Goal: Information Seeking & Learning: Check status

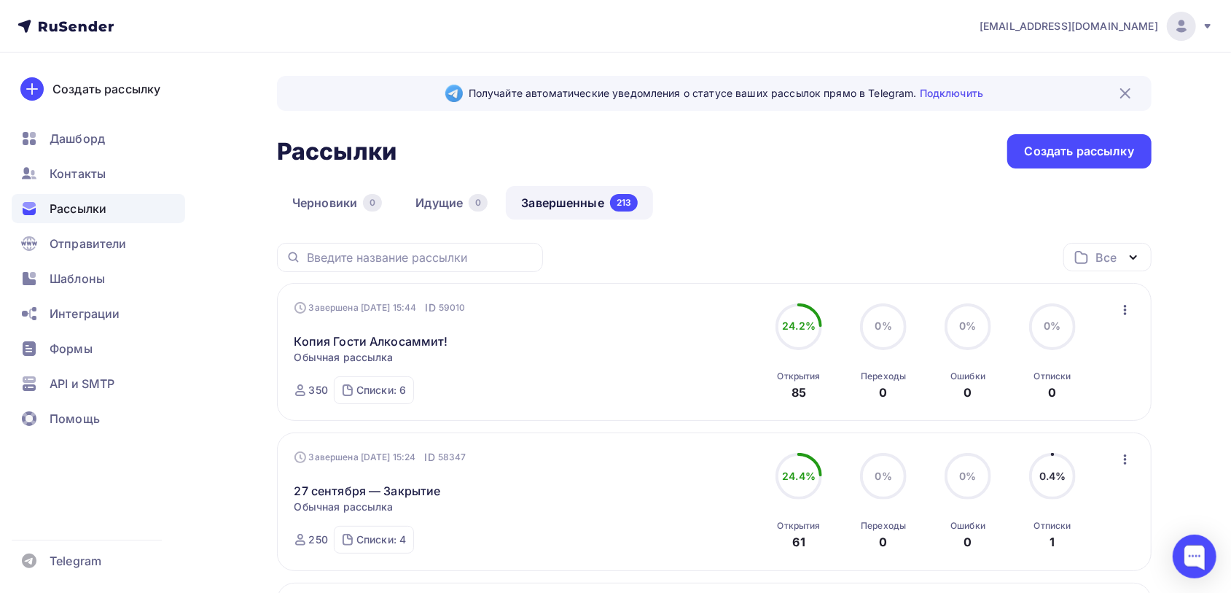
click at [351, 348] on link "Копия Гости Алкосаммит!" at bounding box center [372, 340] width 154 height 17
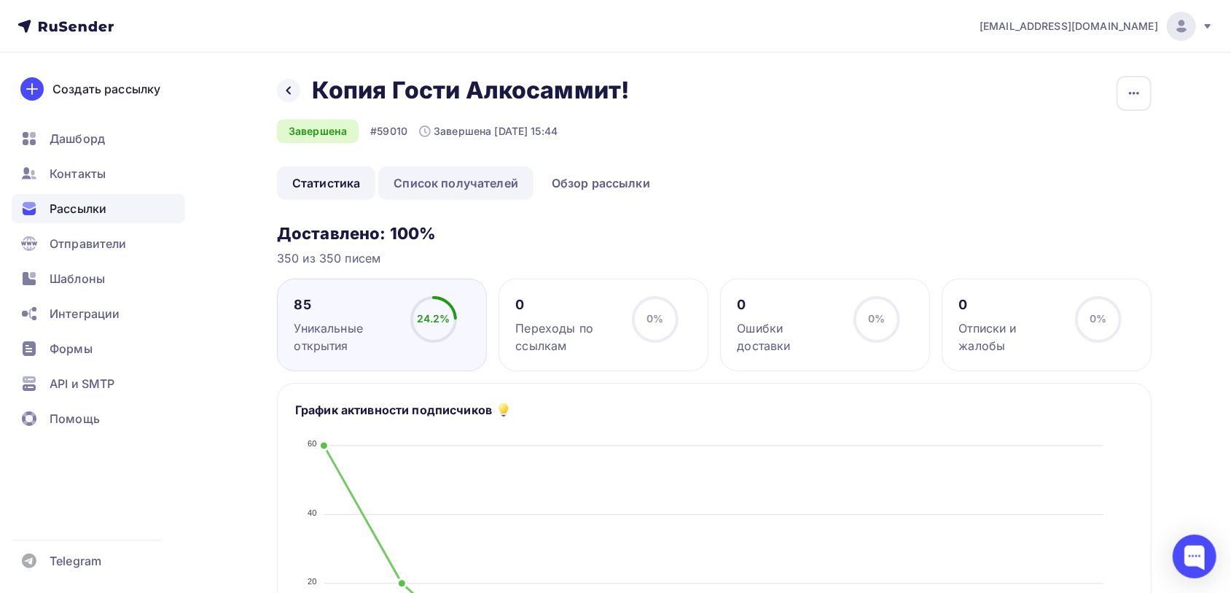
click at [475, 182] on link "Список получателей" at bounding box center [455, 183] width 155 height 34
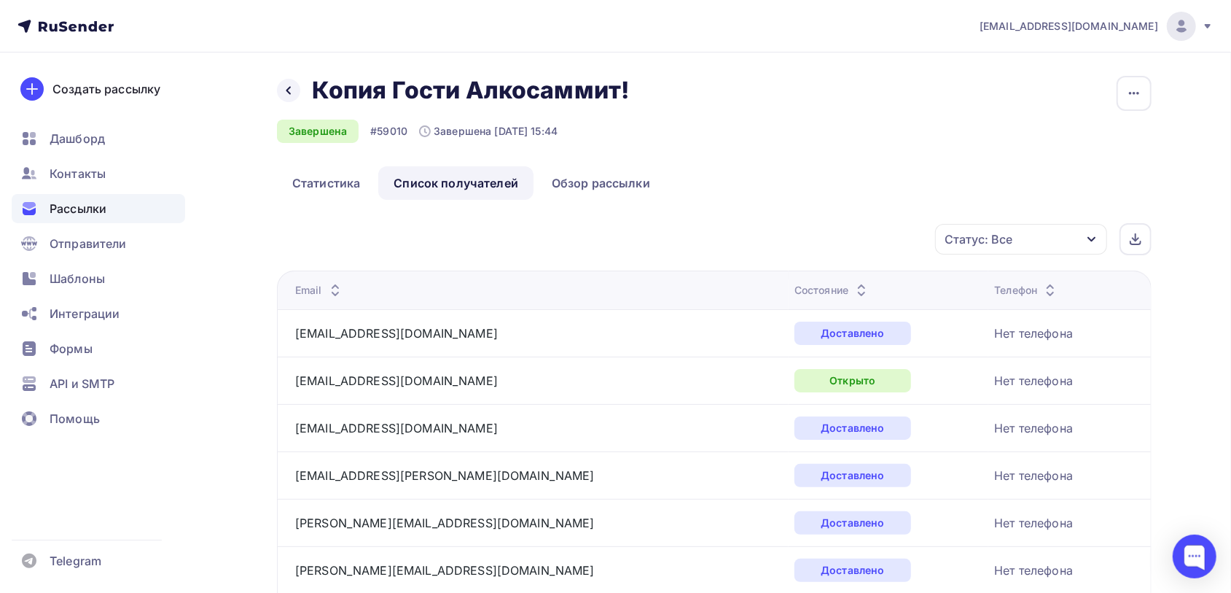
click at [355, 287] on div "Email" at bounding box center [477, 290] width 365 height 15
click at [318, 289] on div "Email" at bounding box center [319, 290] width 49 height 15
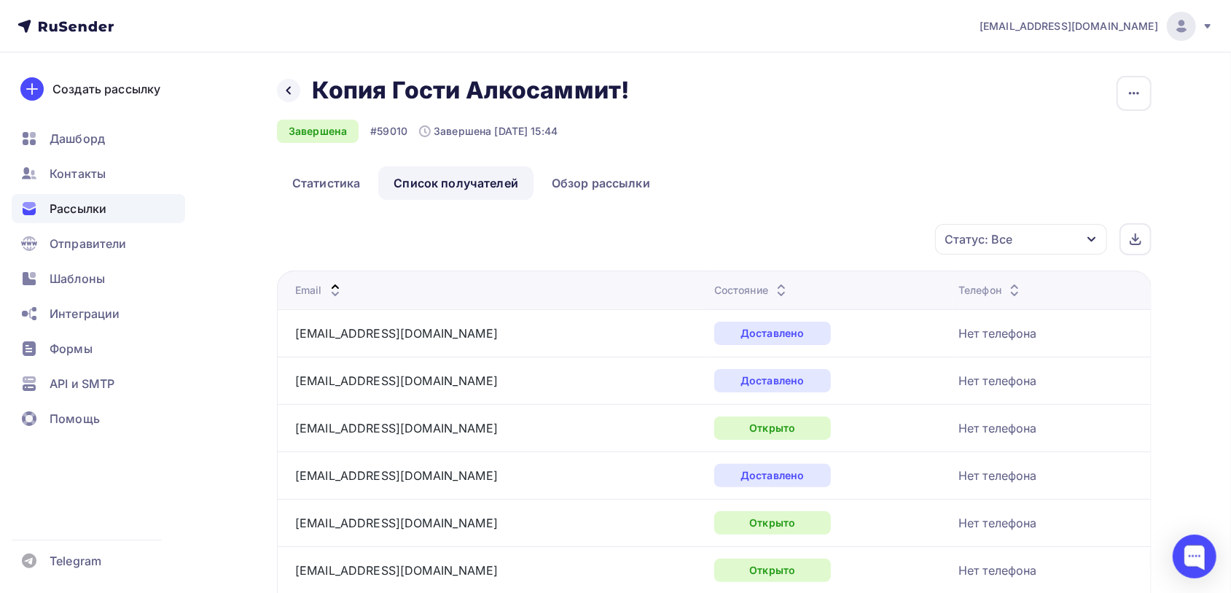
click at [1089, 235] on icon "button" at bounding box center [1092, 239] width 12 height 12
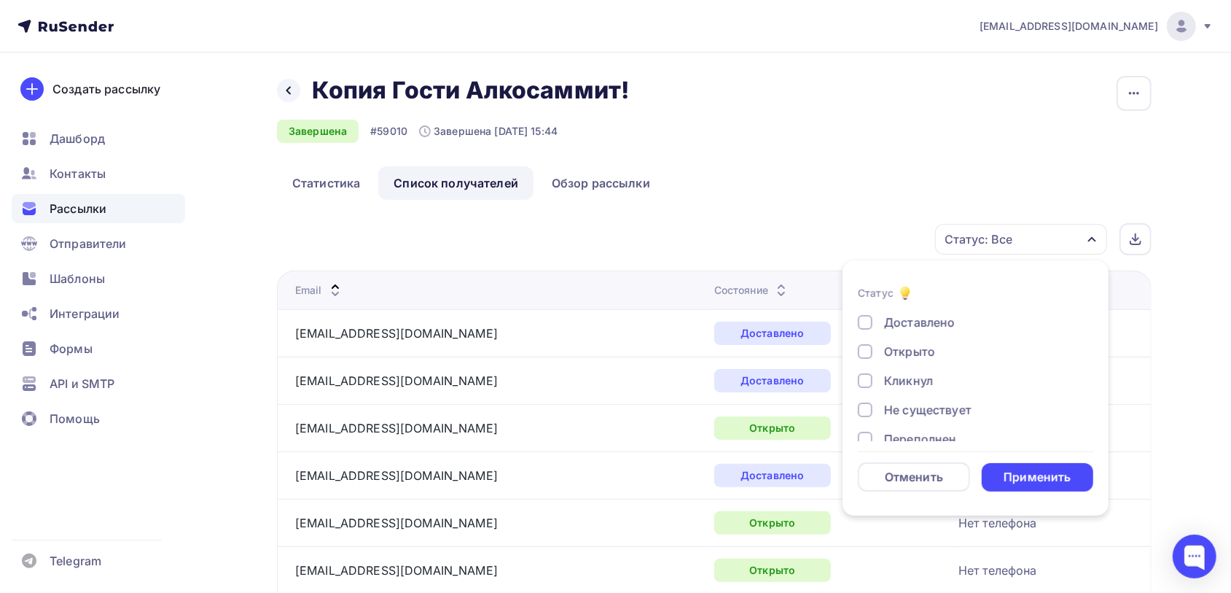
click at [871, 323] on div at bounding box center [865, 322] width 15 height 15
click at [1025, 483] on div "Применить" at bounding box center [1037, 477] width 67 height 17
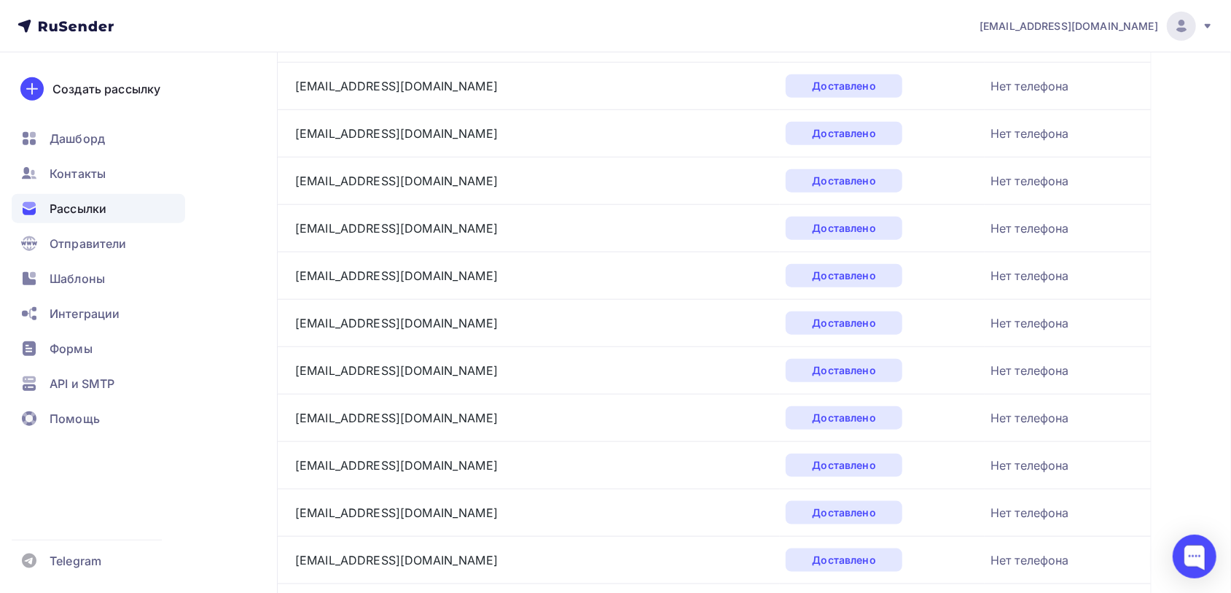
scroll to position [911, 0]
click at [382, 457] on link "[EMAIL_ADDRESS][DOMAIN_NAME]" at bounding box center [396, 464] width 203 height 15
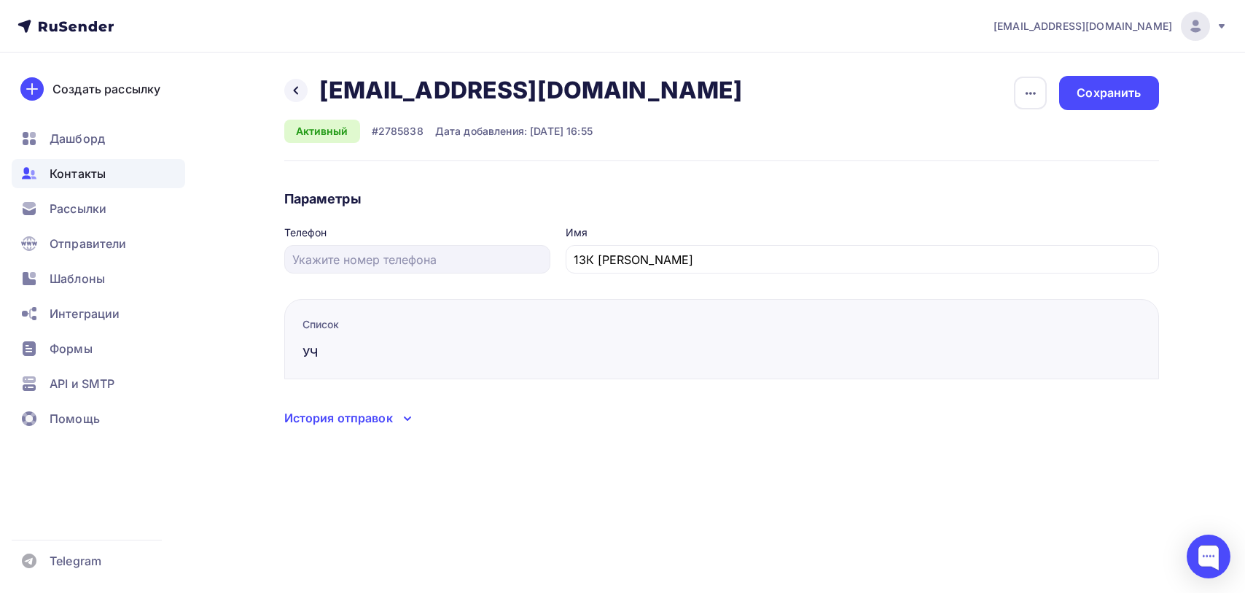
click at [370, 418] on div "История отправок" at bounding box center [338, 417] width 109 height 17
